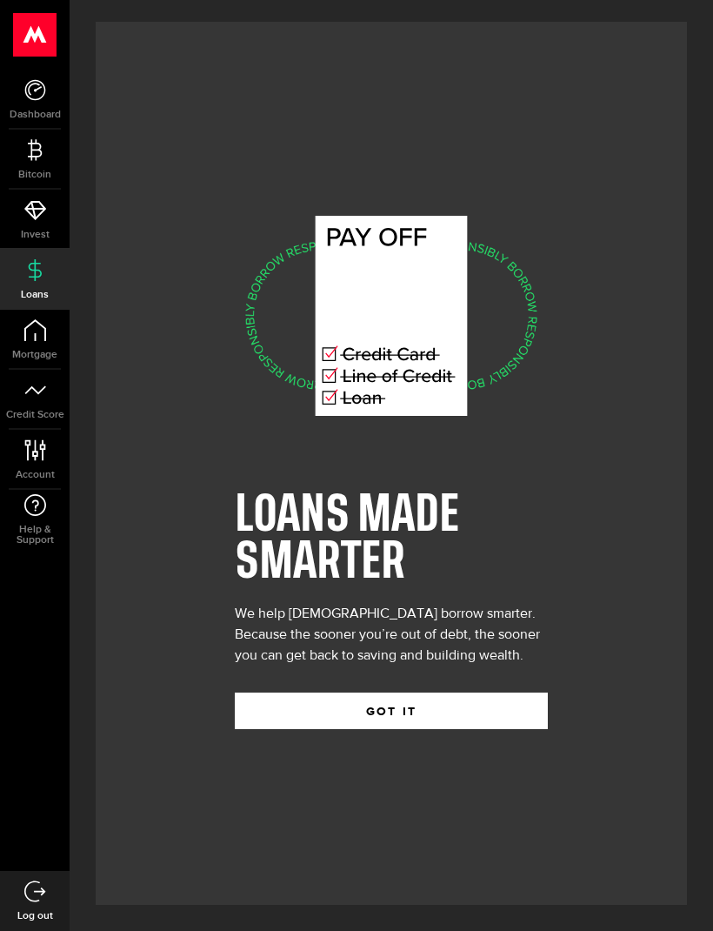
click at [380, 729] on button "GOT IT" at bounding box center [391, 711] width 313 height 37
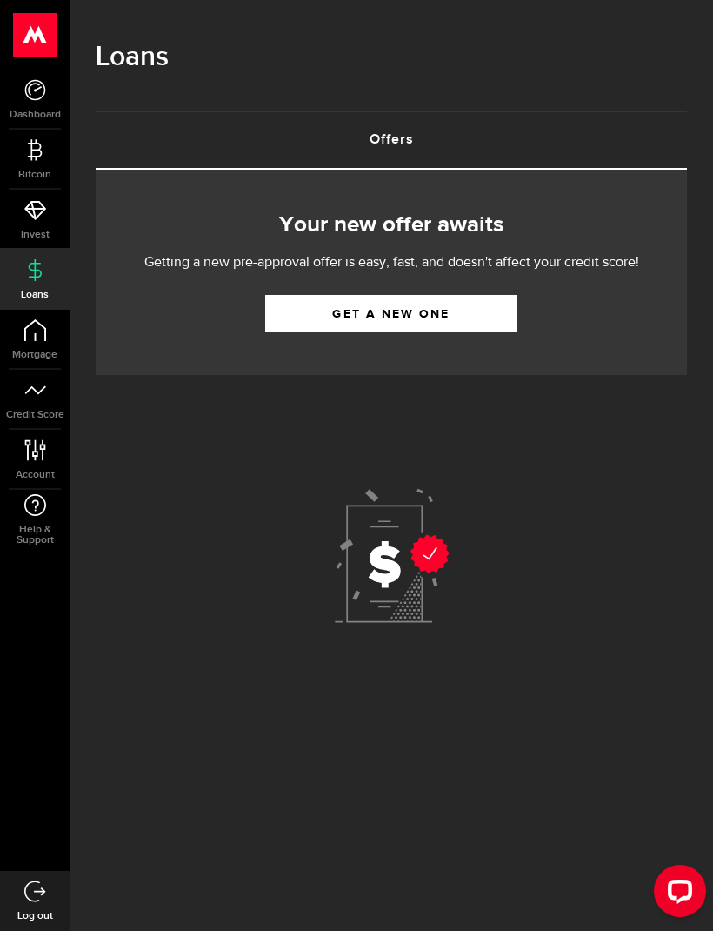
click at [419, 555] on use at bounding box center [392, 556] width 115 height 134
click at [457, 306] on link "Get a new one" at bounding box center [391, 313] width 252 height 37
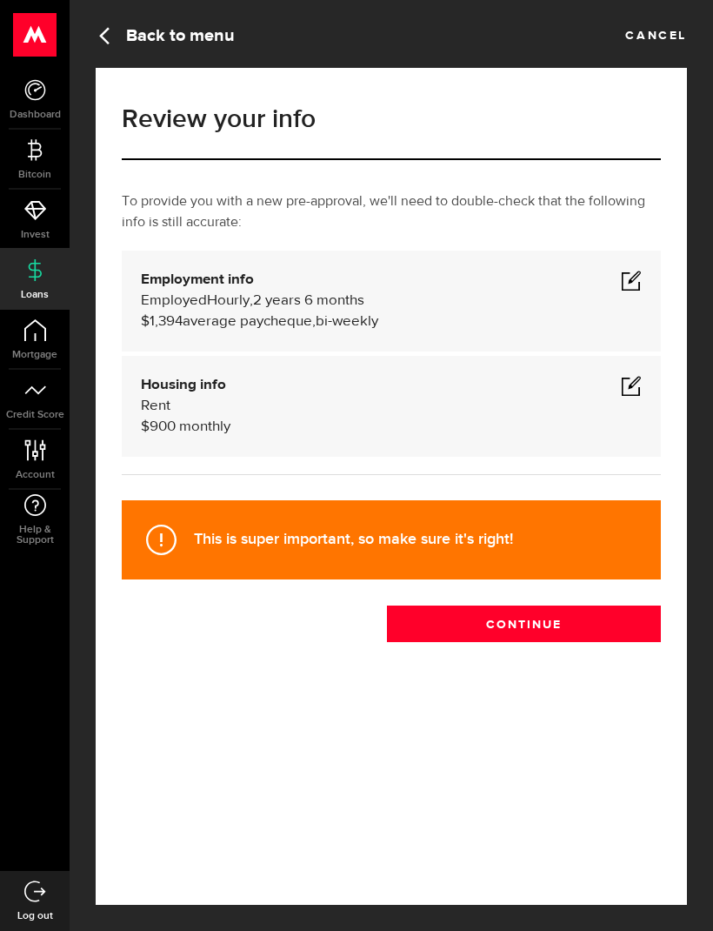
click at [629, 277] on span at bounding box center [631, 280] width 21 height 21
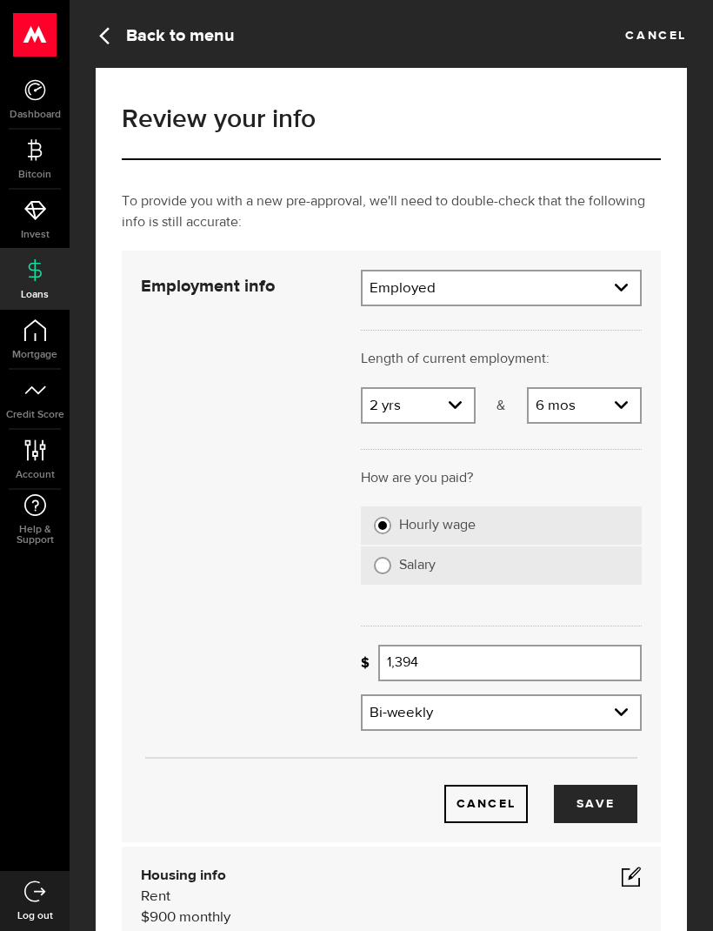
click at [457, 384] on div "Length of current employment: Length of self-employment:" at bounding box center [501, 346] width 307 height 81
click at [455, 396] on select "Years 0 yrs 1 yr 2 yrs 3 yrs 4 yrs 5 yrs 6 yrs 7 yrs 8 yrs 9 yrs 10+ yrs" at bounding box center [418, 407] width 111 height 37
select select "4"
click at [478, 560] on label "Salary" at bounding box center [514, 565] width 230 height 17
click at [391, 560] on input "Salary" at bounding box center [382, 565] width 17 height 17
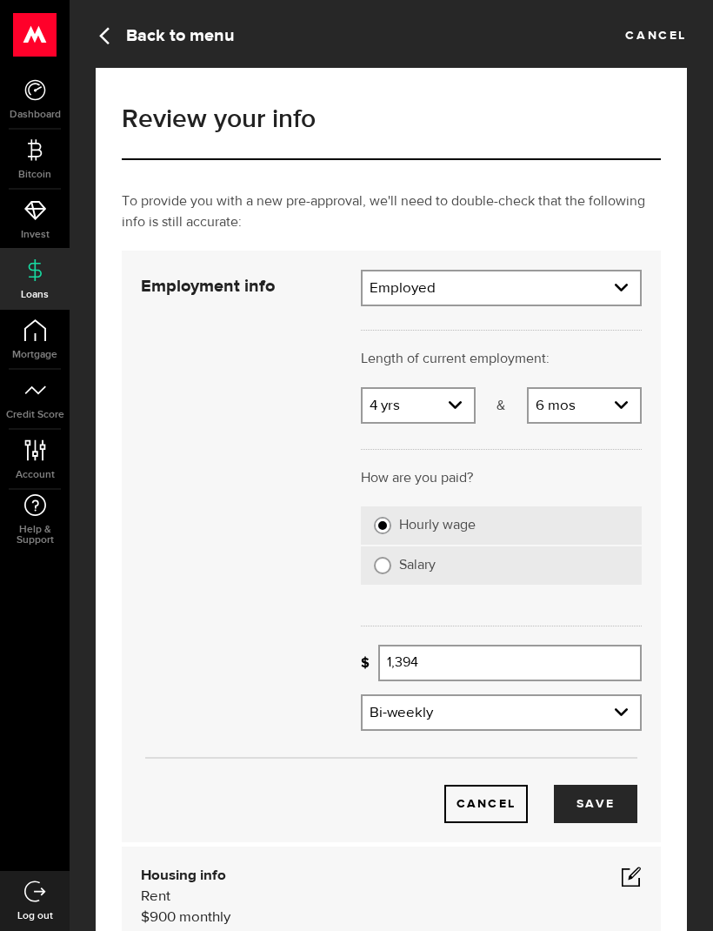
radio input "true"
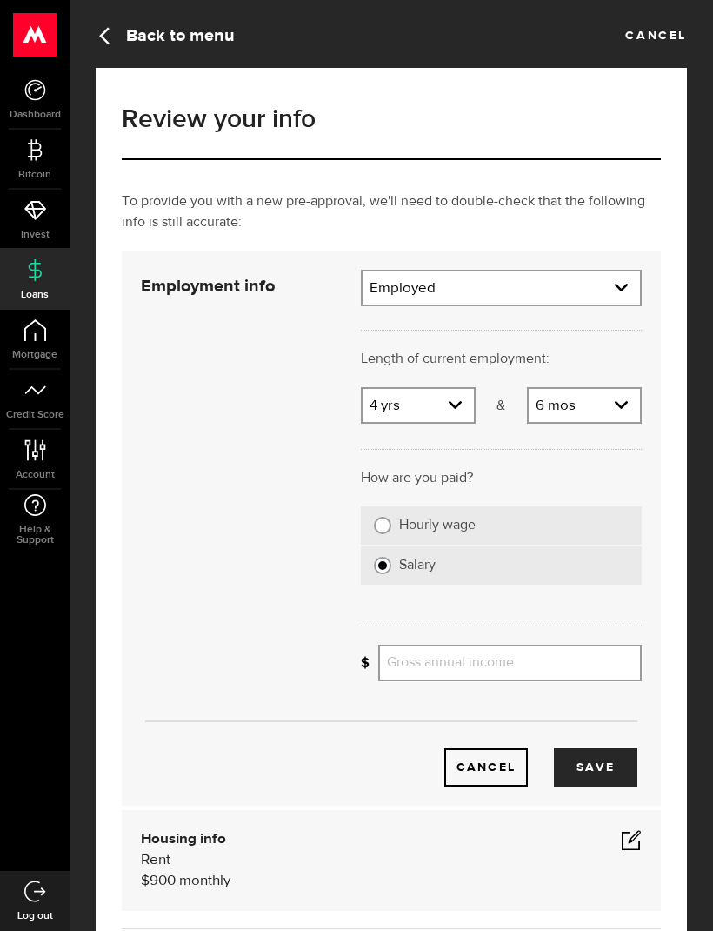
click at [465, 660] on input "Gross annual income" at bounding box center [510, 663] width 264 height 37
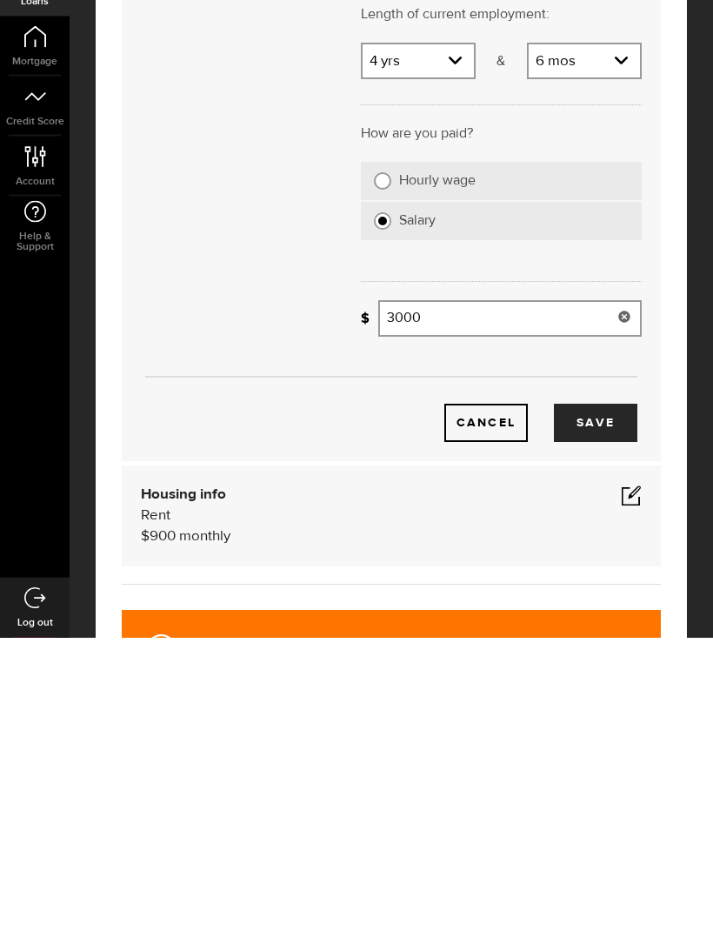
click at [608, 698] on button "Save" at bounding box center [596, 717] width 84 height 38
type input "3,000"
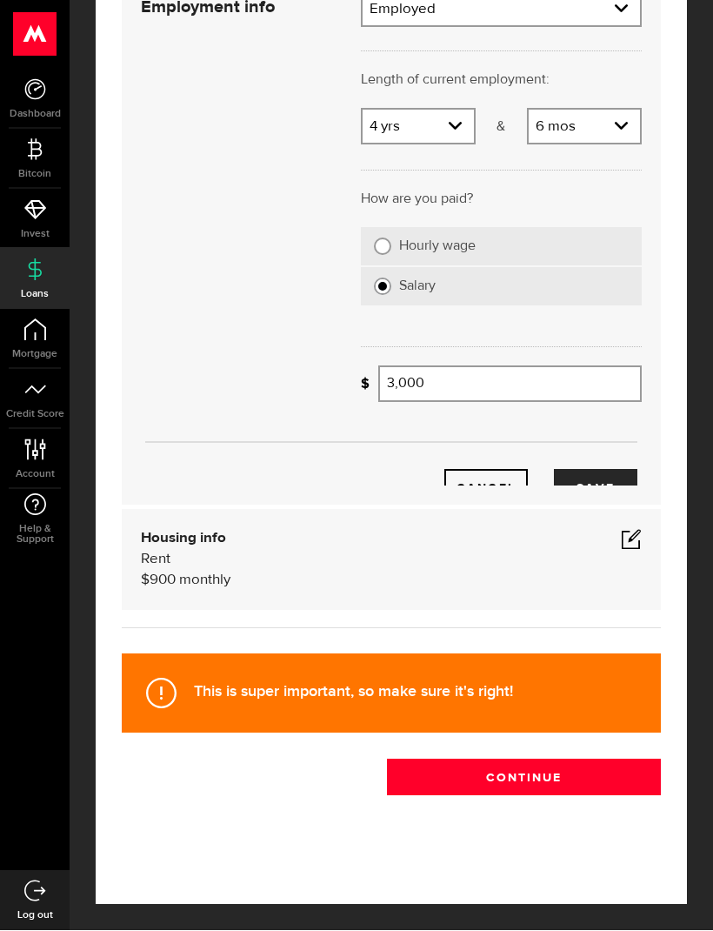
scroll to position [57, 0]
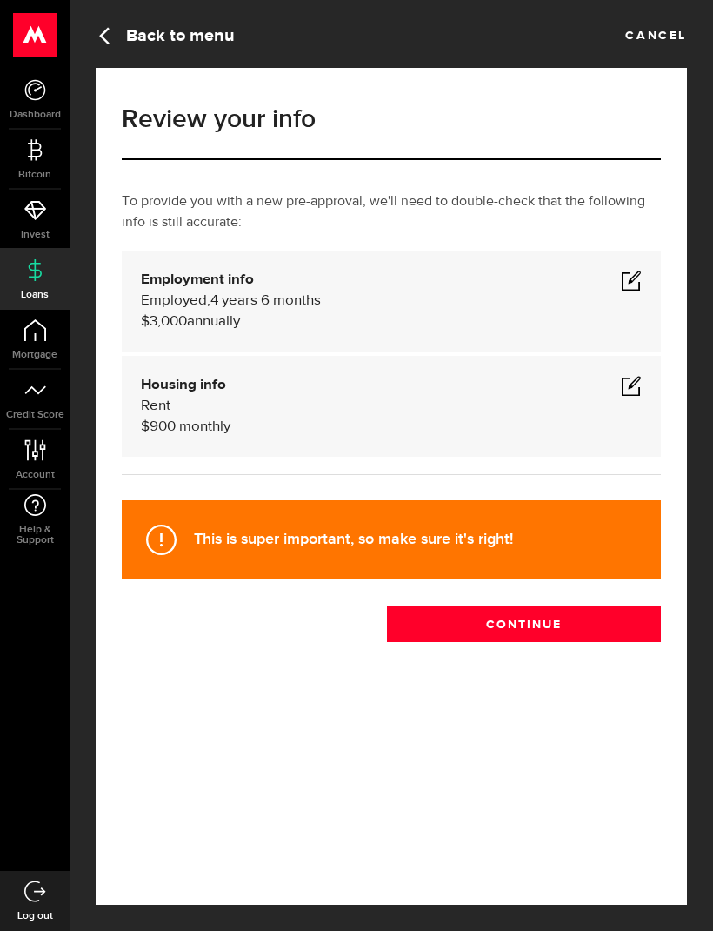
click at [537, 606] on button "Continue" at bounding box center [524, 624] width 274 height 37
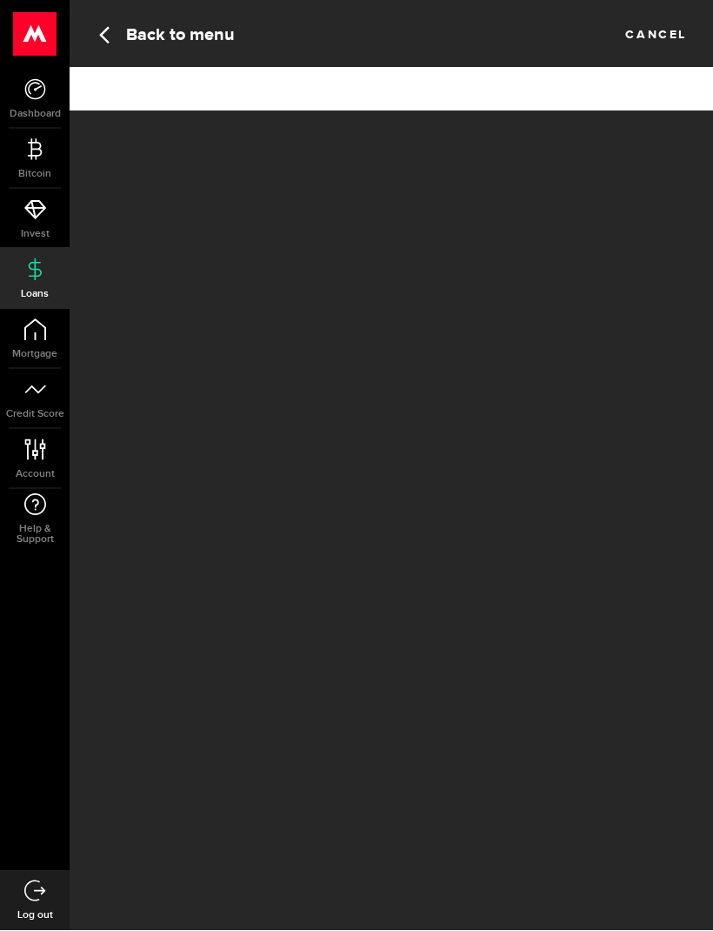
scroll to position [1, 0]
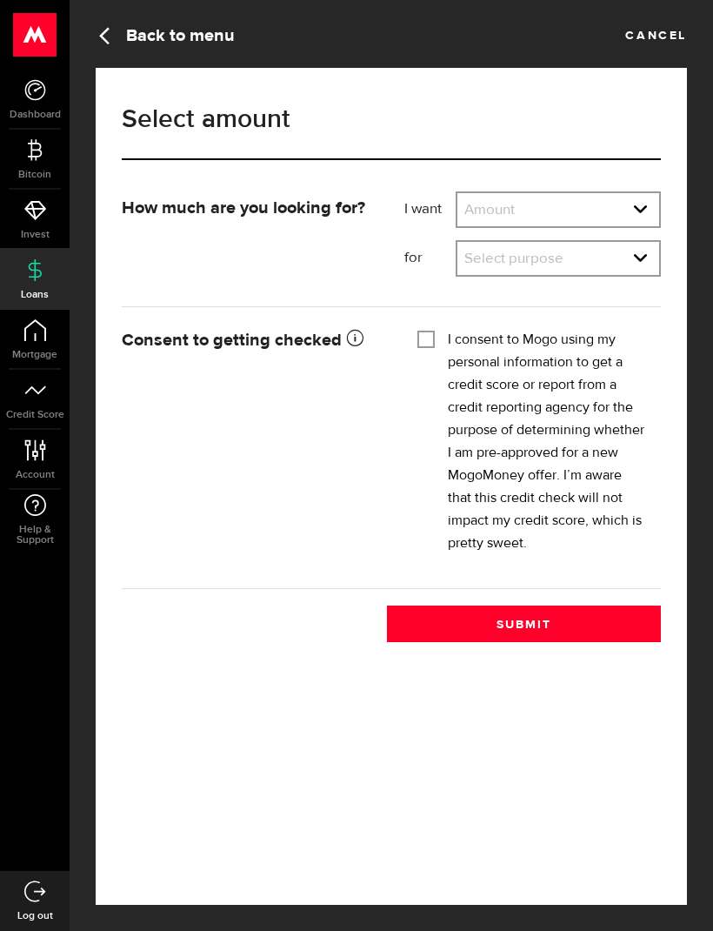
click at [629, 209] on select "Amount $500 $1000 $2000 $3000 $4000 $5000 $6000 $7000 $8000 $9000 $10000 $11000…" at bounding box center [559, 211] width 202 height 37
select select "1000"
click at [638, 263] on select "Select purpose Credit Card Refinancing/Pay Off Credit Cards Debt Consolidation …" at bounding box center [559, 260] width 202 height 37
select select "Other Purpose"
click at [464, 369] on label "I consent to Mogo using my personal information to get a credit score or report…" at bounding box center [548, 442] width 200 height 226
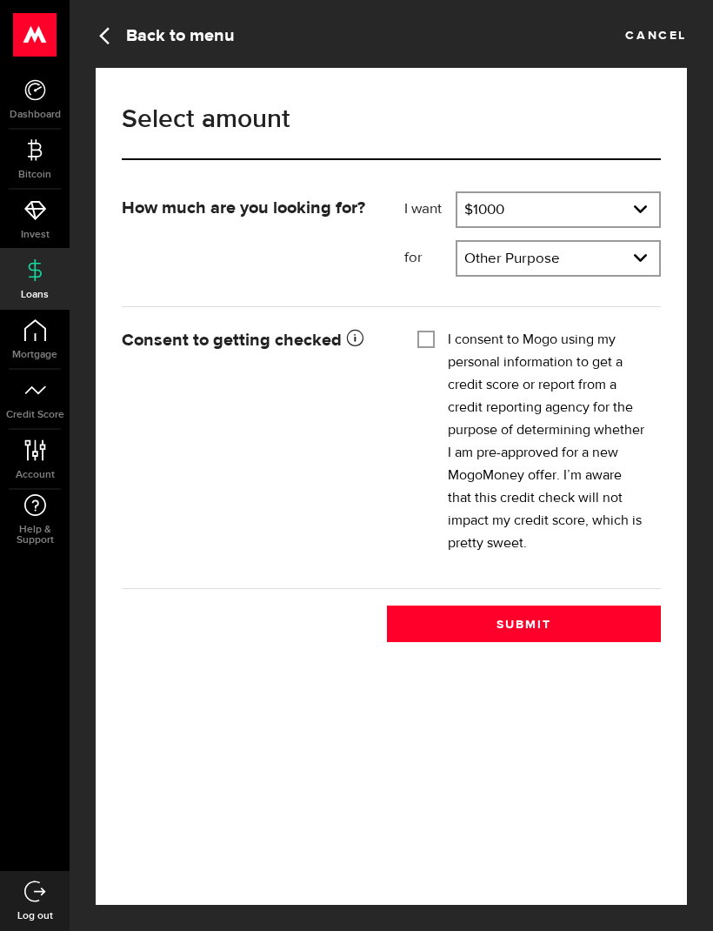
click at [435, 346] on input "I consent to Mogo using my personal information to get a credit score or report…" at bounding box center [426, 337] width 17 height 17
checkbox input "true"
click at [573, 617] on button "Submit" at bounding box center [524, 624] width 274 height 37
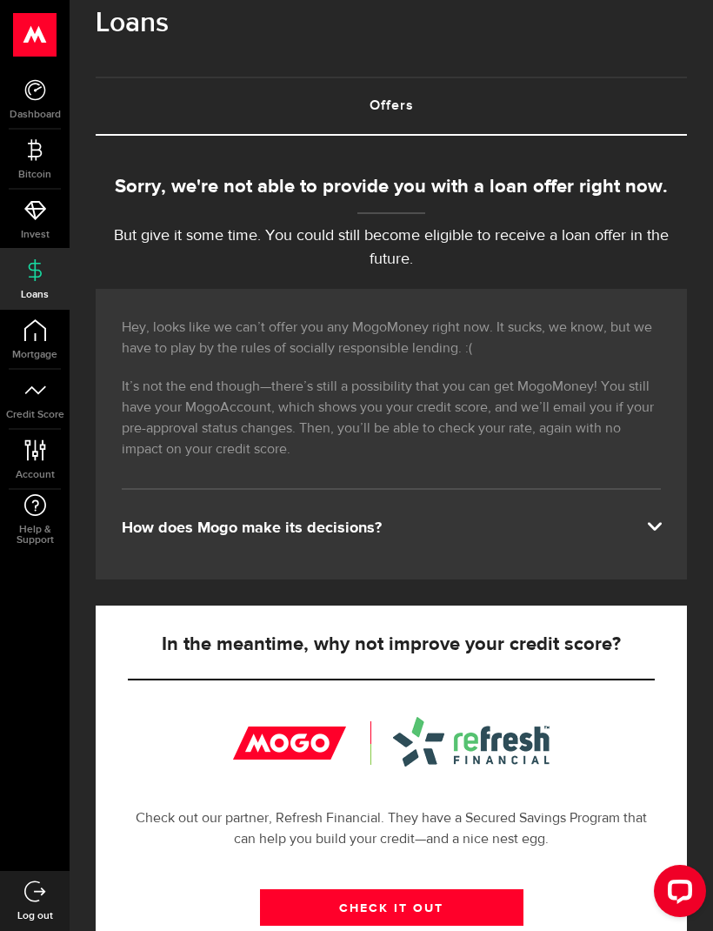
scroll to position [35, 0]
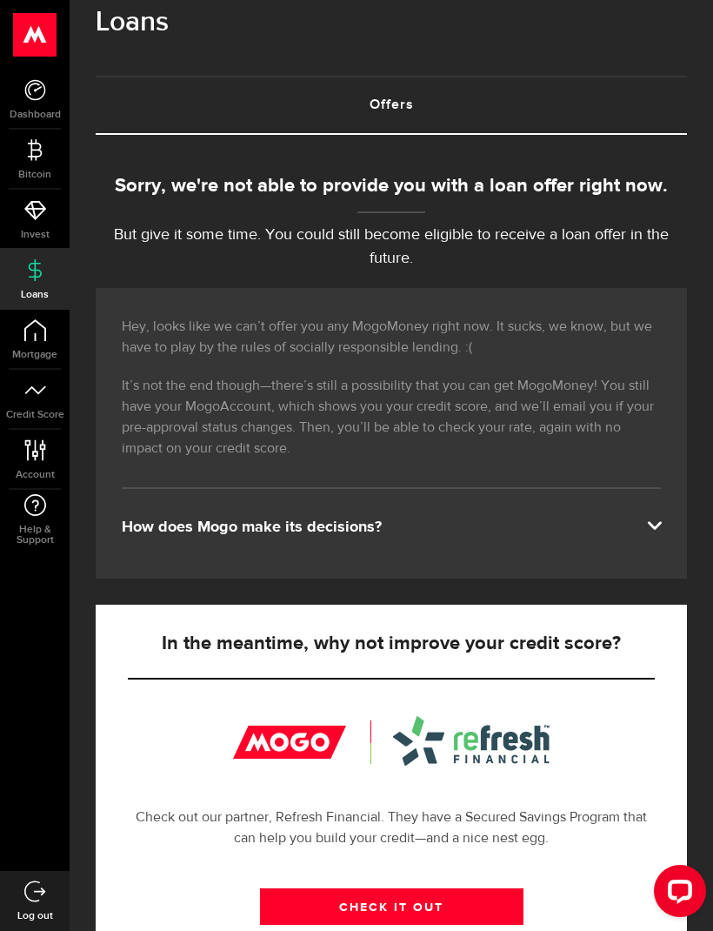
click at [652, 530] on span at bounding box center [654, 524] width 14 height 14
